Goal: Information Seeking & Learning: Learn about a topic

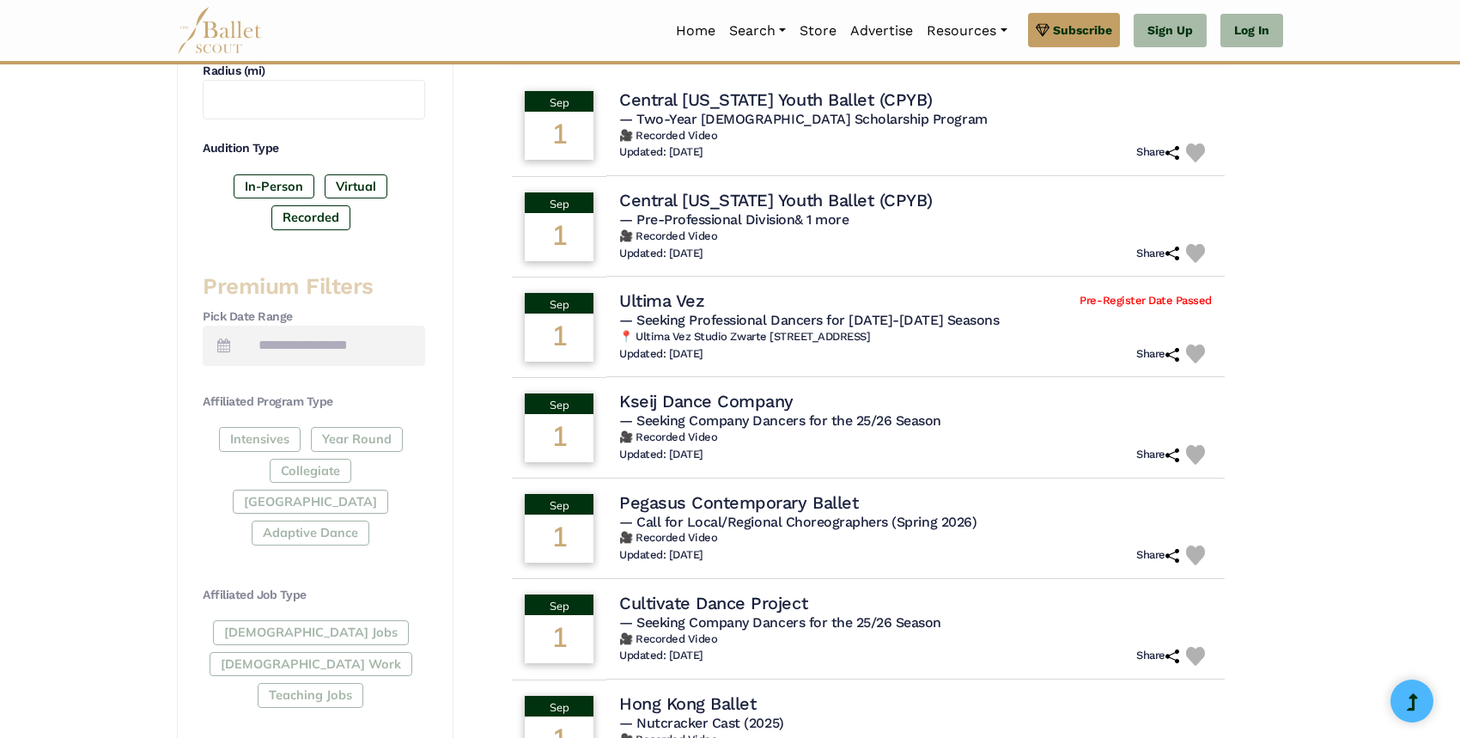
scroll to position [509, 0]
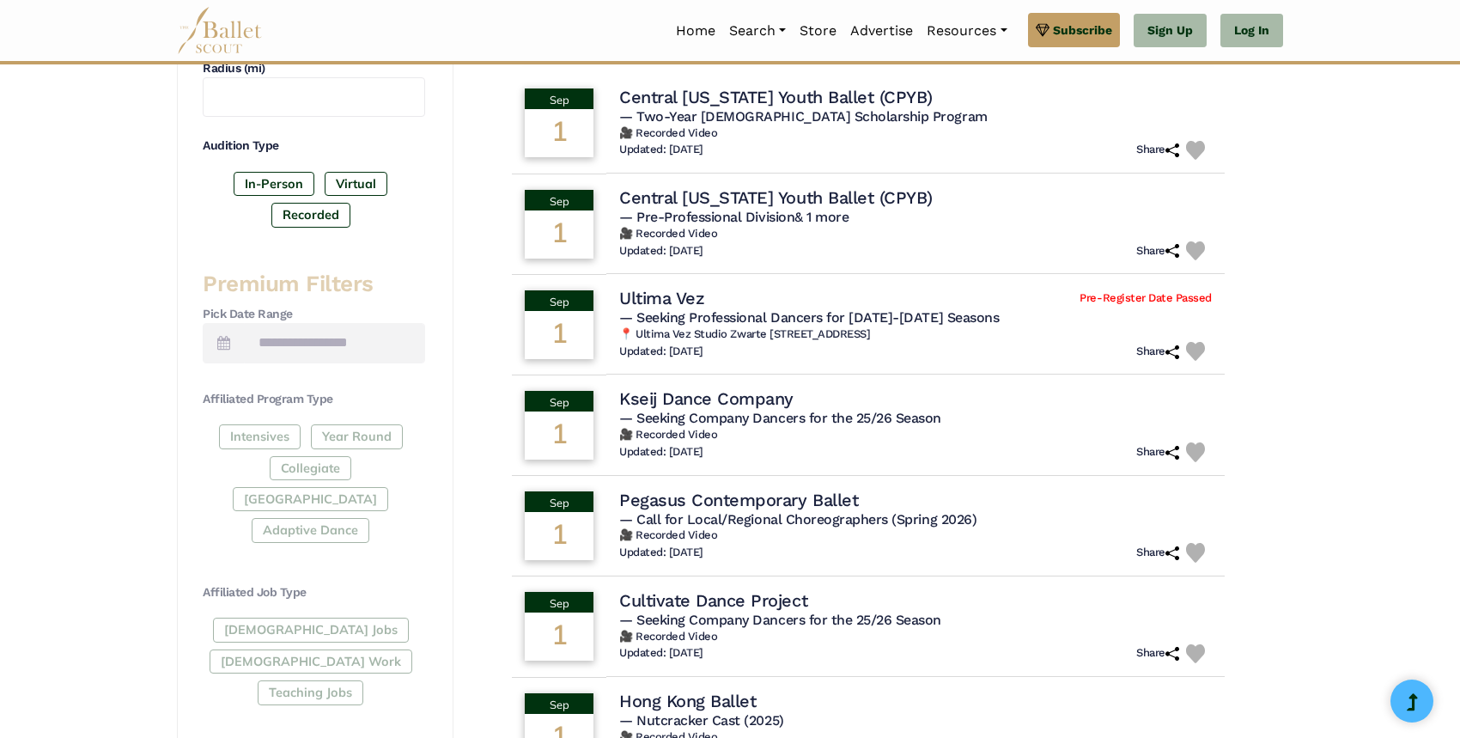
click at [271, 618] on div "Full-Time Jobs Gig Work Teaching Jobs" at bounding box center [314, 665] width 223 height 94
click at [274, 618] on div "Full-Time Jobs Gig Work Teaching Jobs" at bounding box center [314, 665] width 223 height 94
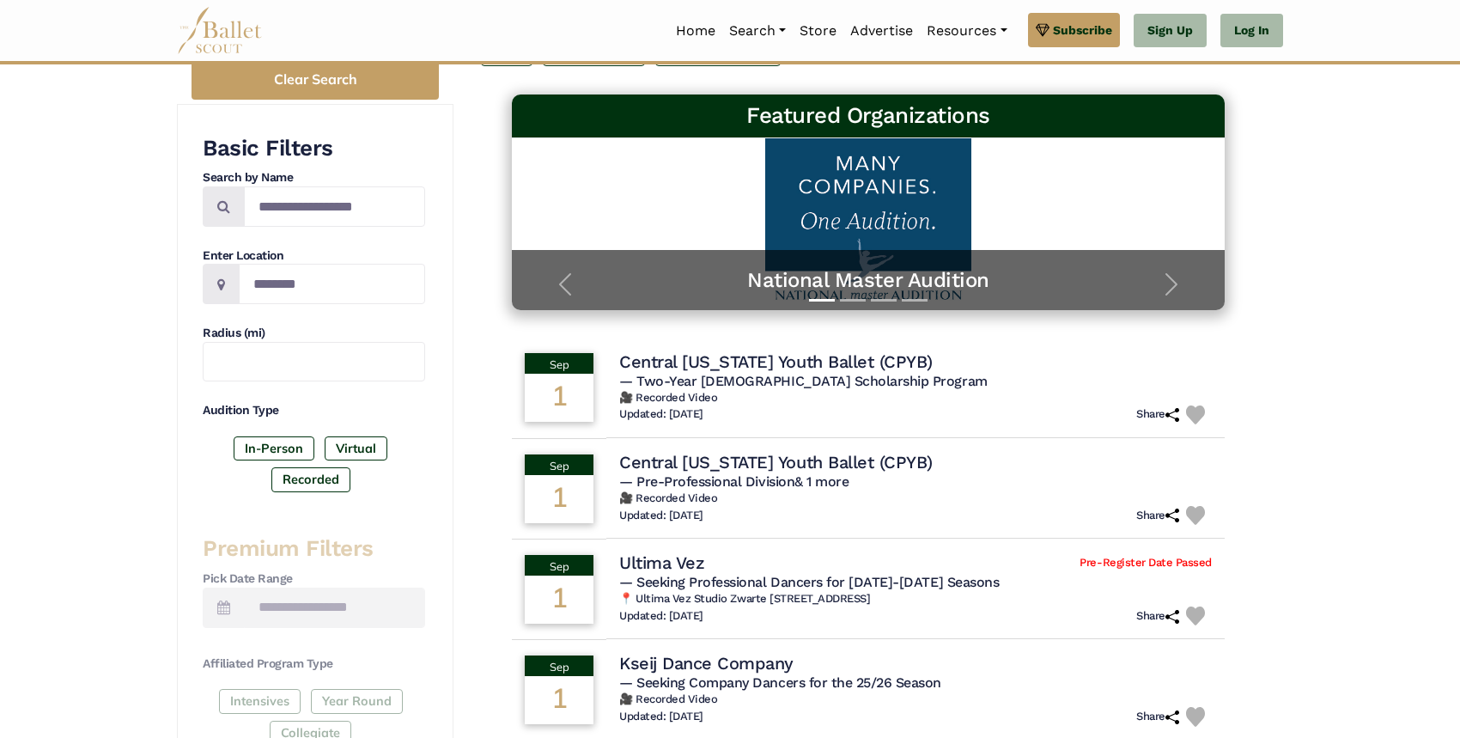
scroll to position [412, 0]
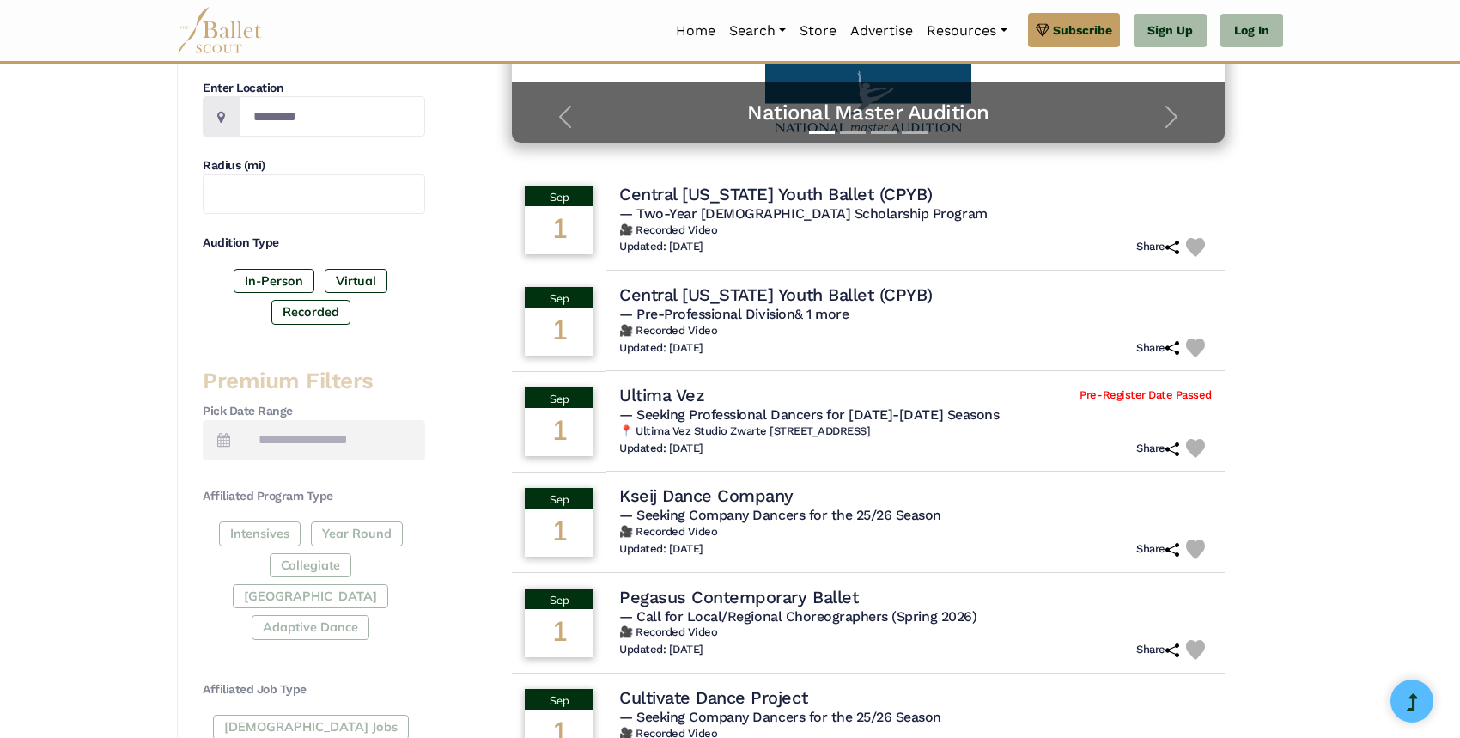
click at [265, 573] on div "Intensives Year Round Collegiate Post High School Adaptive Dance" at bounding box center [314, 583] width 223 height 125
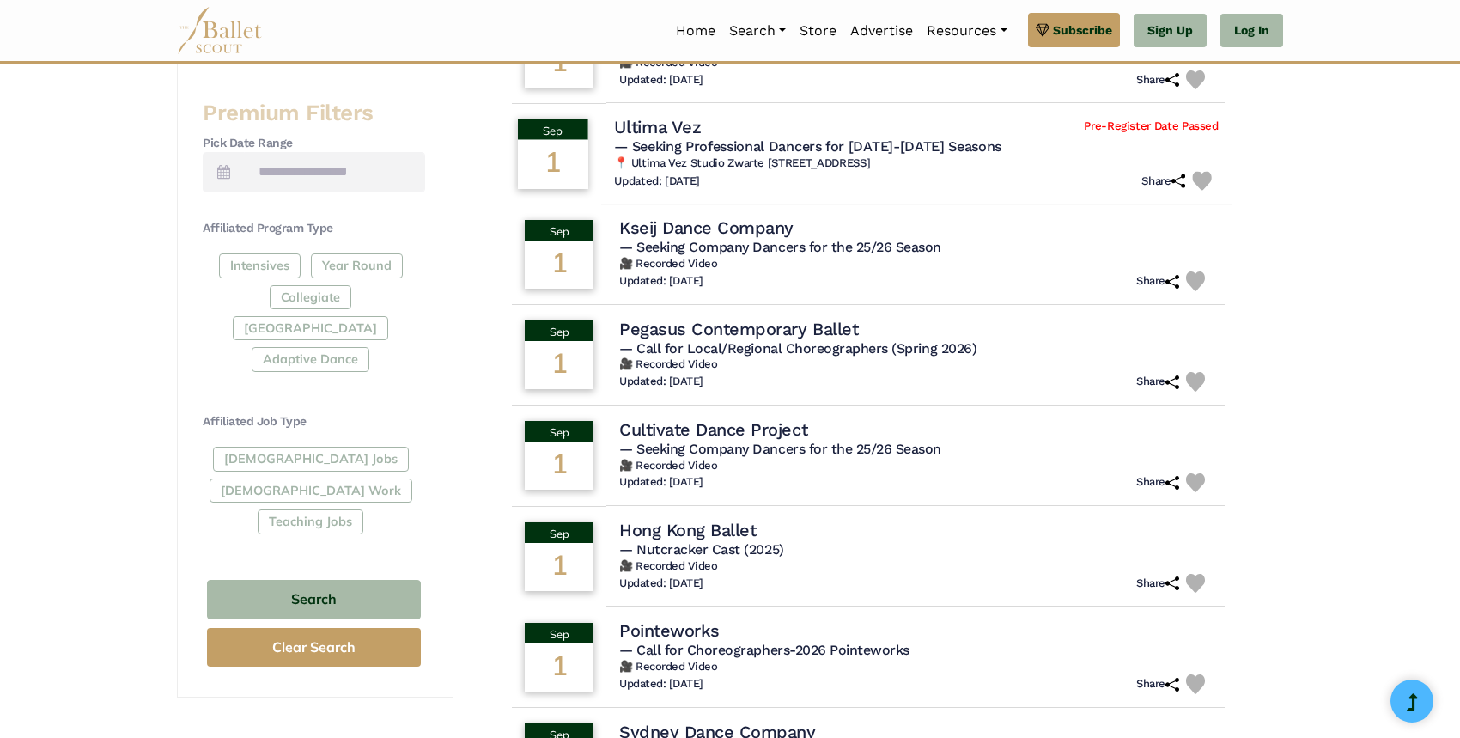
scroll to position [1113, 0]
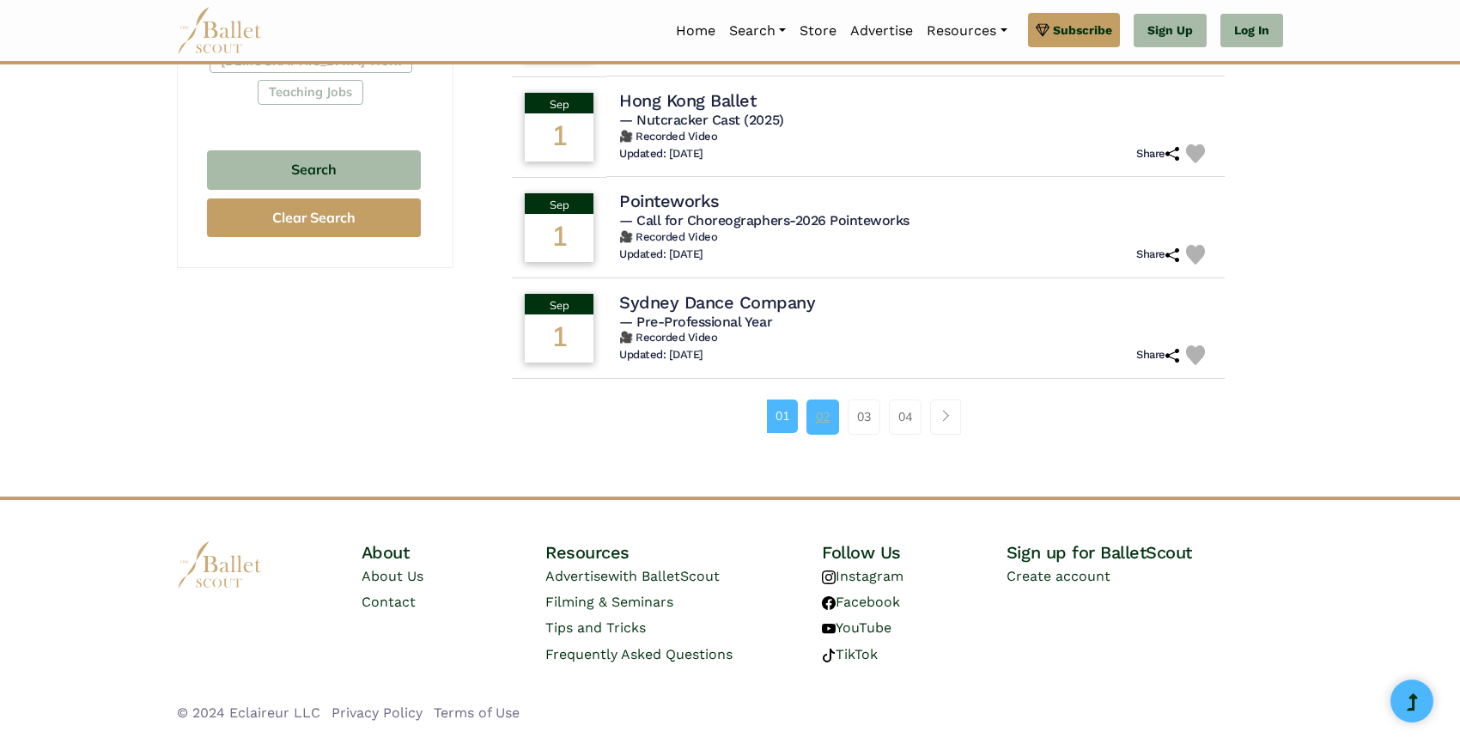
click at [816, 428] on link "02" at bounding box center [823, 416] width 33 height 34
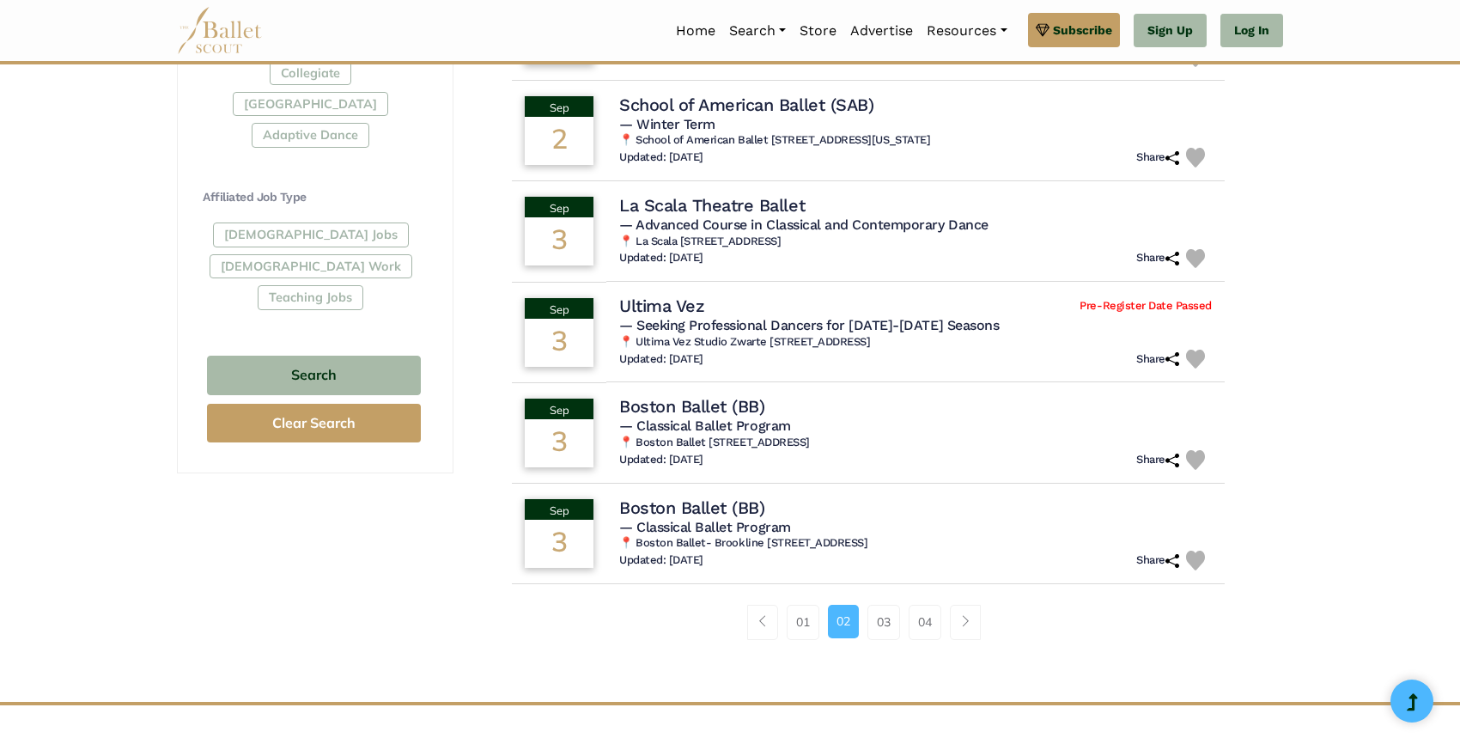
scroll to position [909, 0]
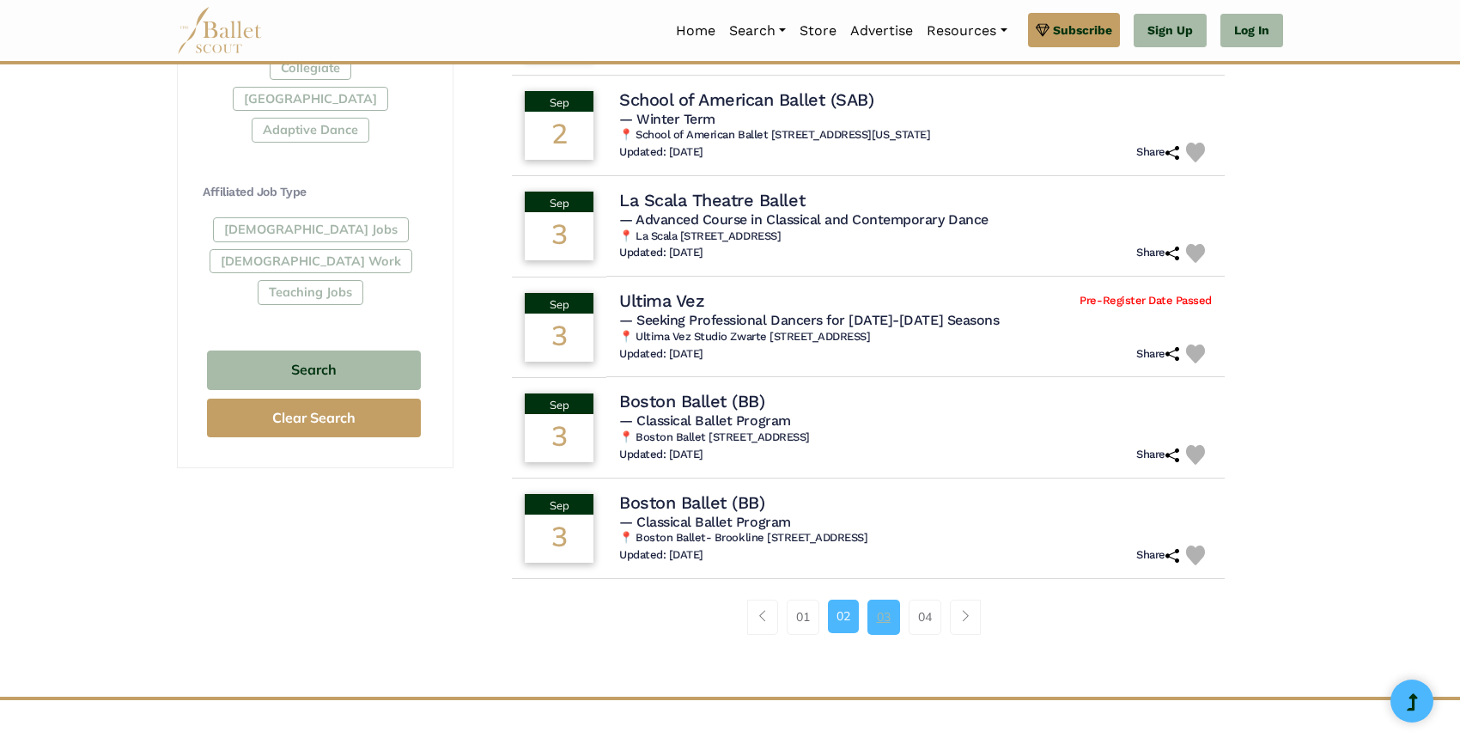
click at [886, 606] on link "03" at bounding box center [884, 617] width 33 height 34
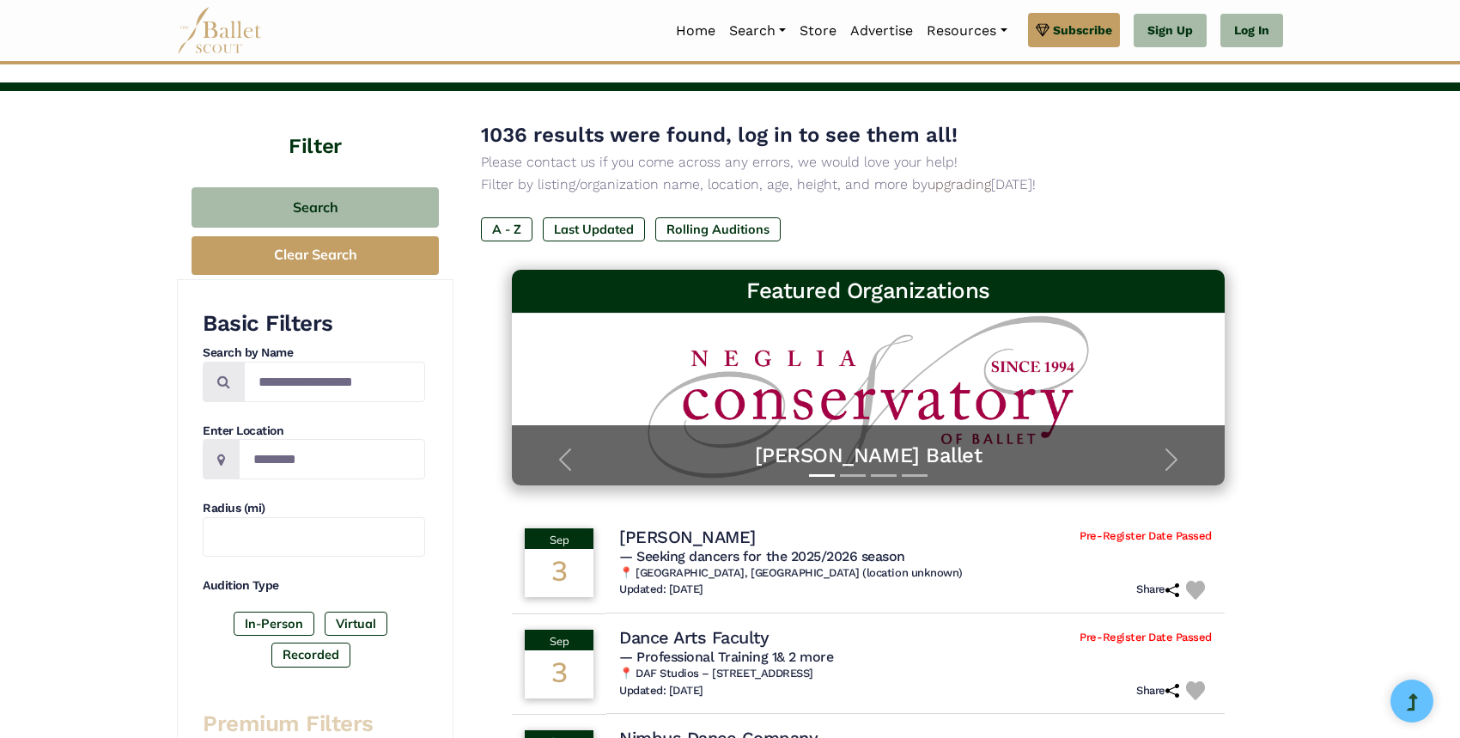
scroll to position [74, 0]
